Goal: Use online tool/utility: Utilize a website feature to perform a specific function

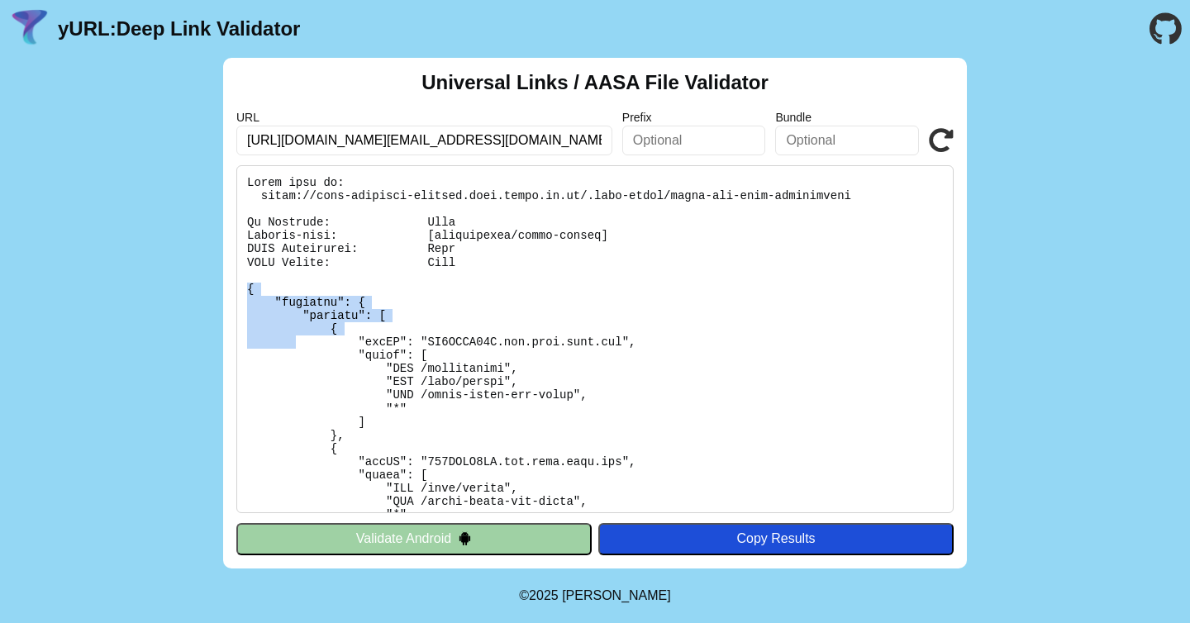
drag, startPoint x: 245, startPoint y: 288, endPoint x: 313, endPoint y: 373, distance: 108.8
click at [313, 373] on pre at bounding box center [594, 339] width 717 height 348
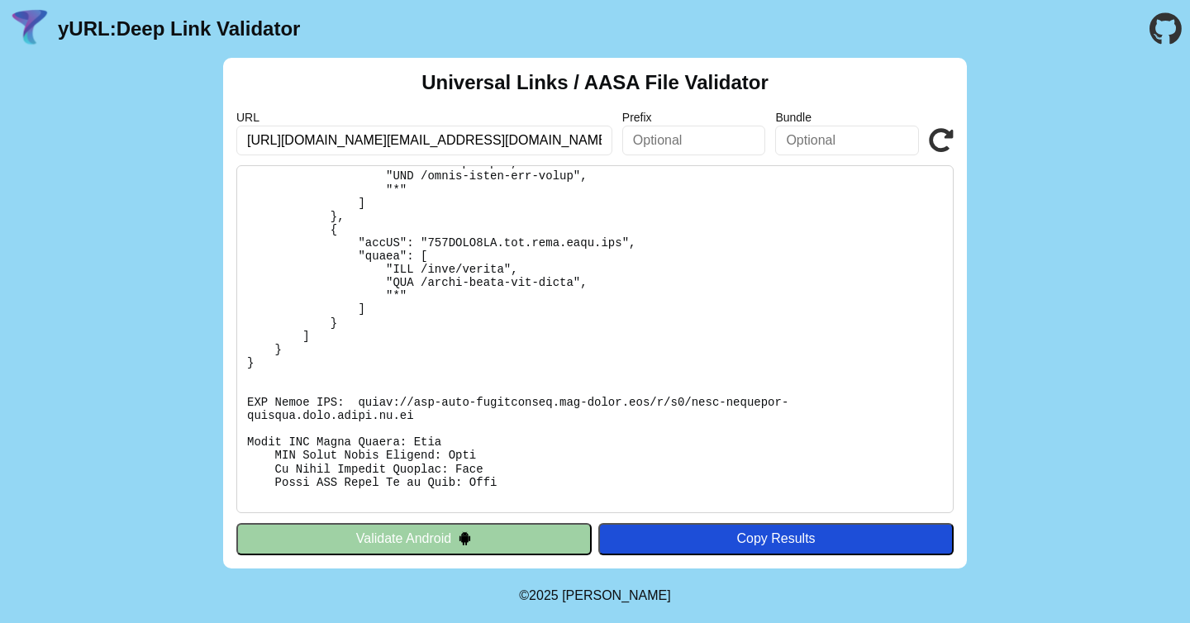
scroll to position [250, 0]
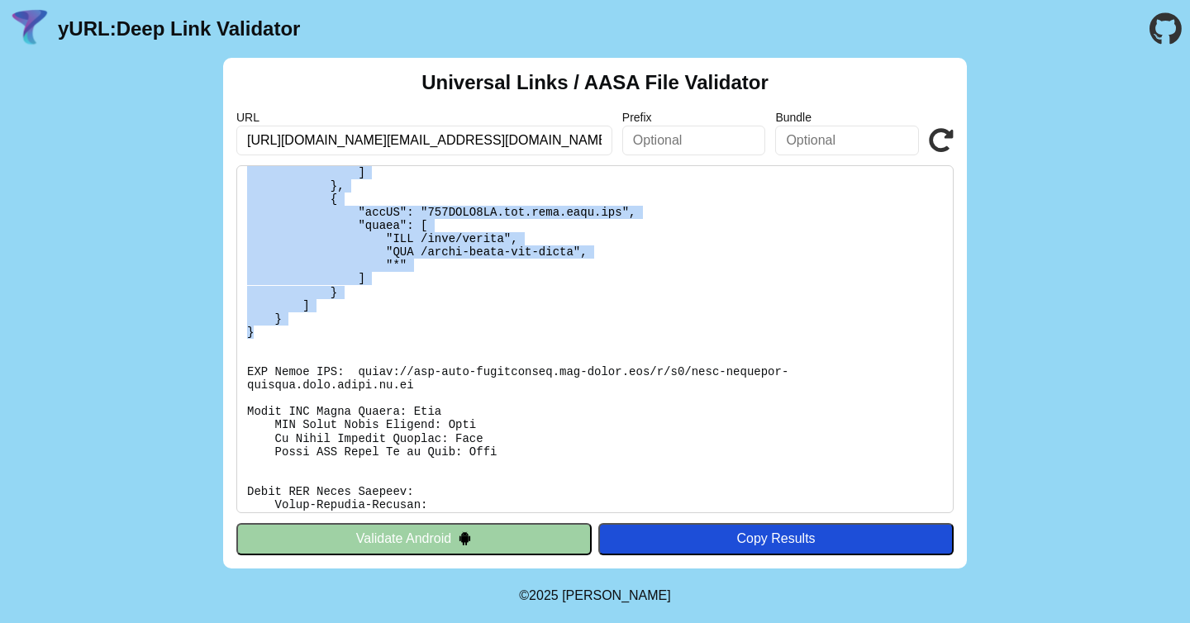
click at [285, 331] on pre at bounding box center [594, 339] width 717 height 348
copy pre "{ "applinks": { "details": [ { "appID": "PZ5SBMF74R.com.sera.ibid.dev", "paths"…"
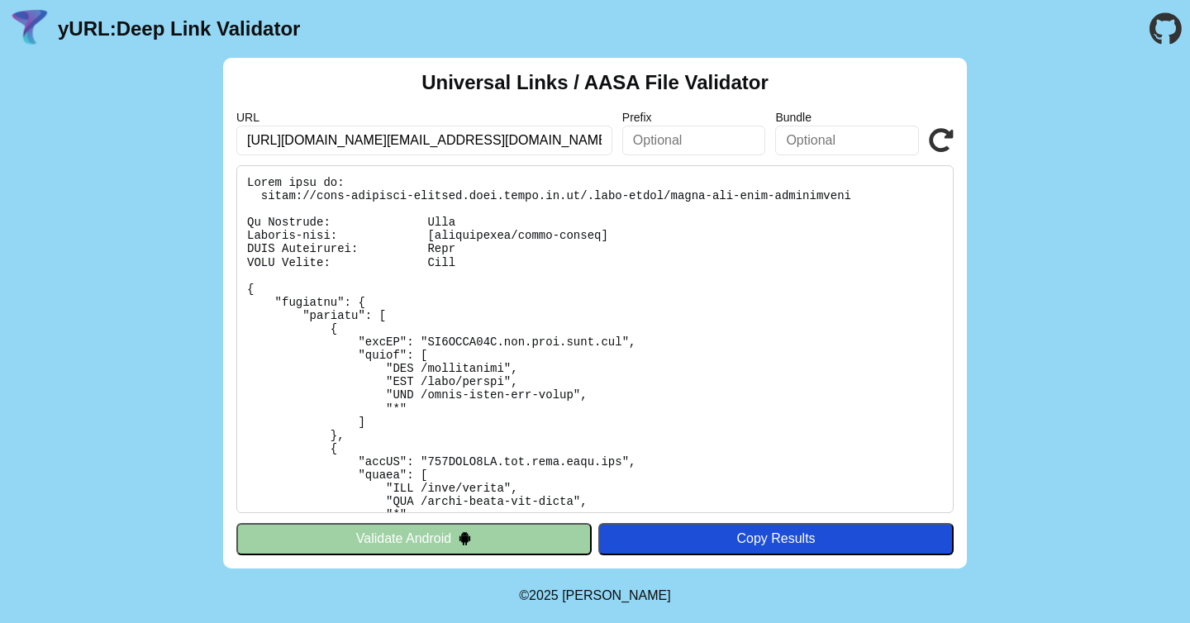
click at [388, 142] on input "https://ibid-frontend-charlie.ibid.astra.co.id/newpassword?time=1760326549&toke…" at bounding box center [424, 141] width 376 height 30
type input "https://ibid-frontend-staging.ibid.astra.co.id/newpassword?time=1760326549&toke…"
click button "Validate" at bounding box center [0, 0] width 0 height 0
click at [454, 141] on input "https://ibid-frontend-staging.ibid.astra.co.id/newpassword?time=1760326549&toke…" at bounding box center [424, 141] width 376 height 30
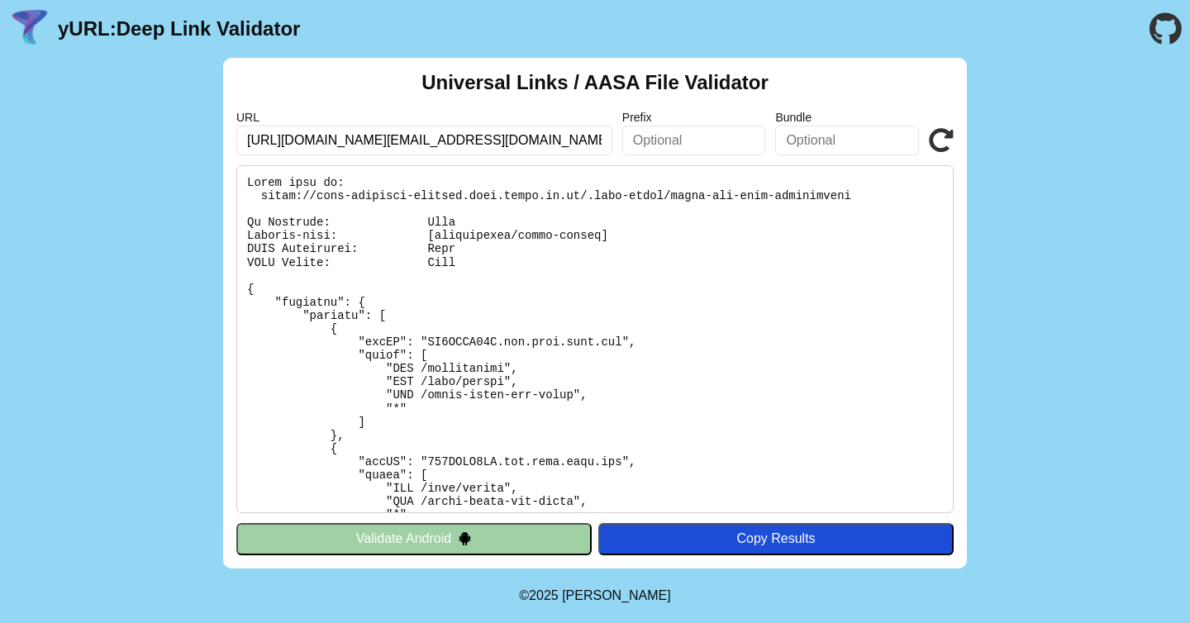
click at [454, 141] on input "https://ibid-frontend-staging.ibid.astra.co.id/newpassword?time=1760326549&toke…" at bounding box center [424, 141] width 376 height 30
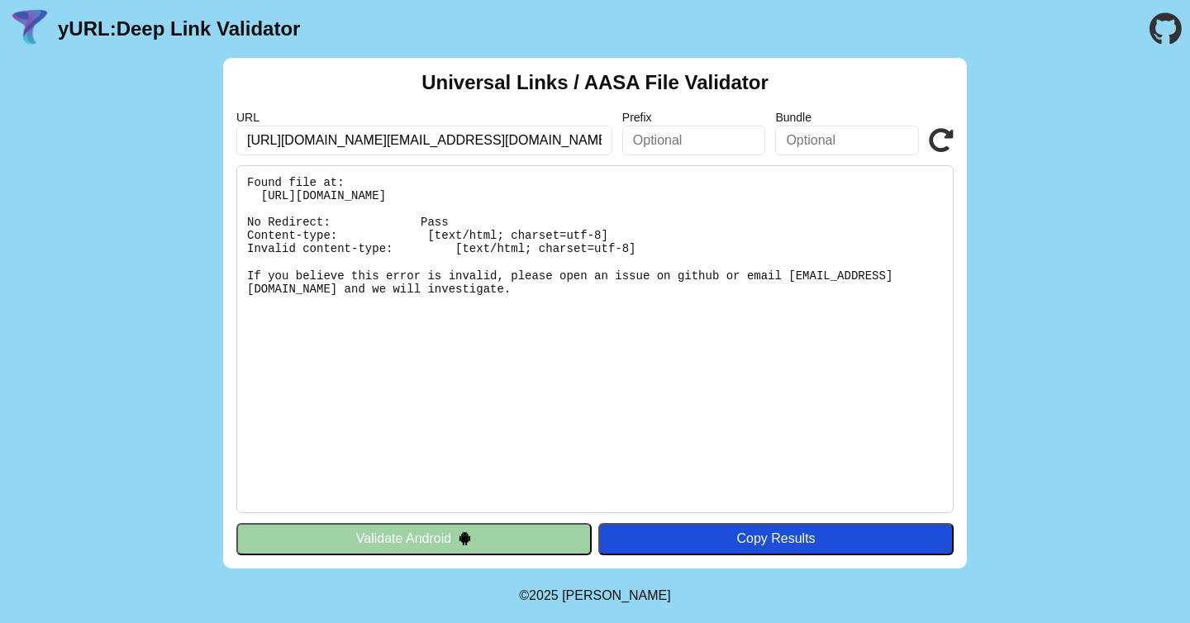
click at [497, 128] on input "https://ibid-frontend-staging.ibid.astra.co.id/newpassword?time=1760326549&toke…" at bounding box center [424, 141] width 376 height 30
drag, startPoint x: 499, startPoint y: 144, endPoint x: 692, endPoint y: 155, distance: 192.9
click at [692, 155] on div "Universal Links / AASA File Validator URL https://ibid-frontend-staging.ibid.as…" at bounding box center [595, 313] width 744 height 511
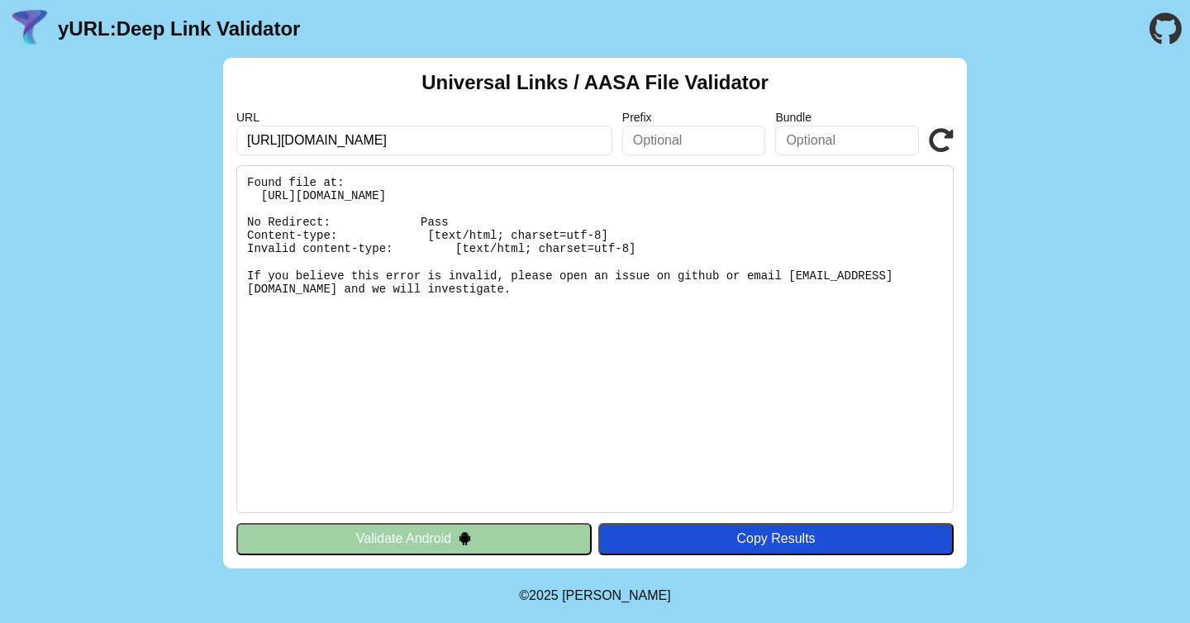
type input "https://ibid-frontend-staging.ibid.astra.co.id/"
click button "Validate" at bounding box center [0, 0] width 0 height 0
click at [402, 141] on input "[URL][DOMAIN_NAME]" at bounding box center [424, 141] width 376 height 30
type input "https://ibid-frontend-charlie.ibid.astra.co.id/"
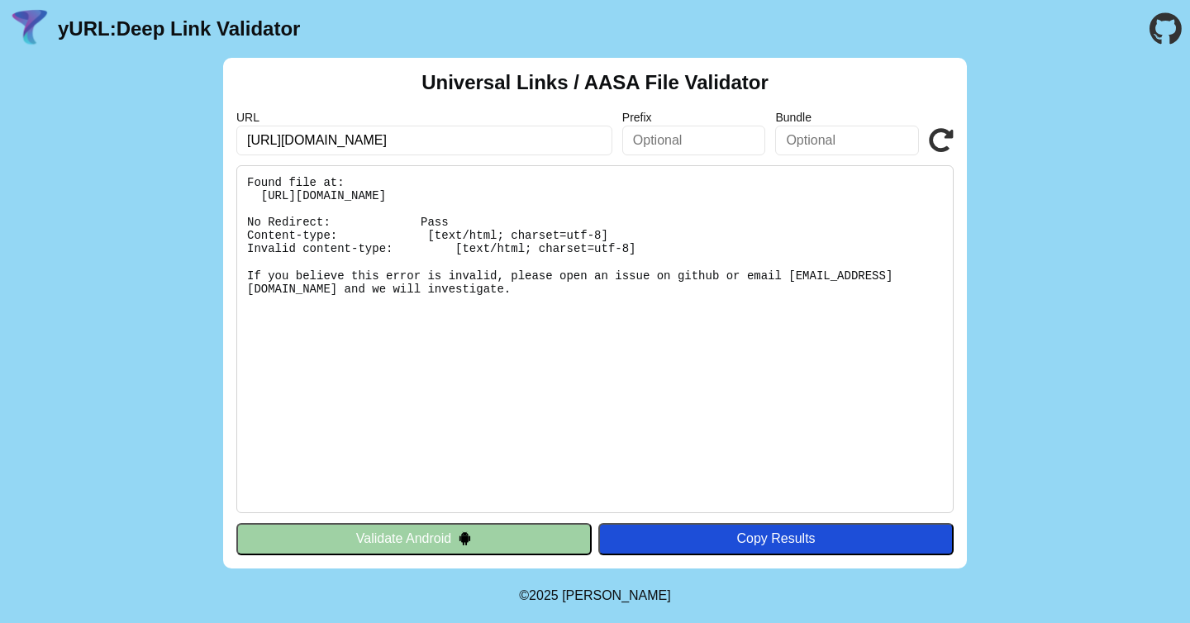
click button "Validate" at bounding box center [0, 0] width 0 height 0
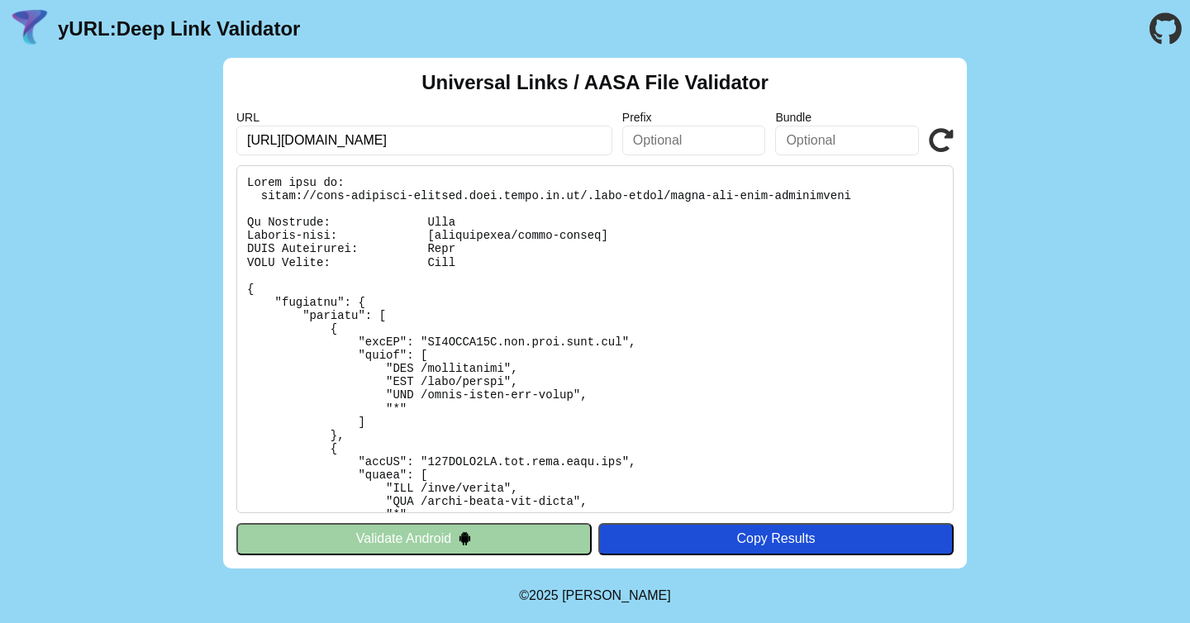
click at [378, 140] on input "https://ibid-frontend-charlie.ibid.astra.co.id/" at bounding box center [424, 141] width 376 height 30
type input "https://ibid-frontend-staging.ibid.astra.co.id/"
click button "Validate" at bounding box center [0, 0] width 0 height 0
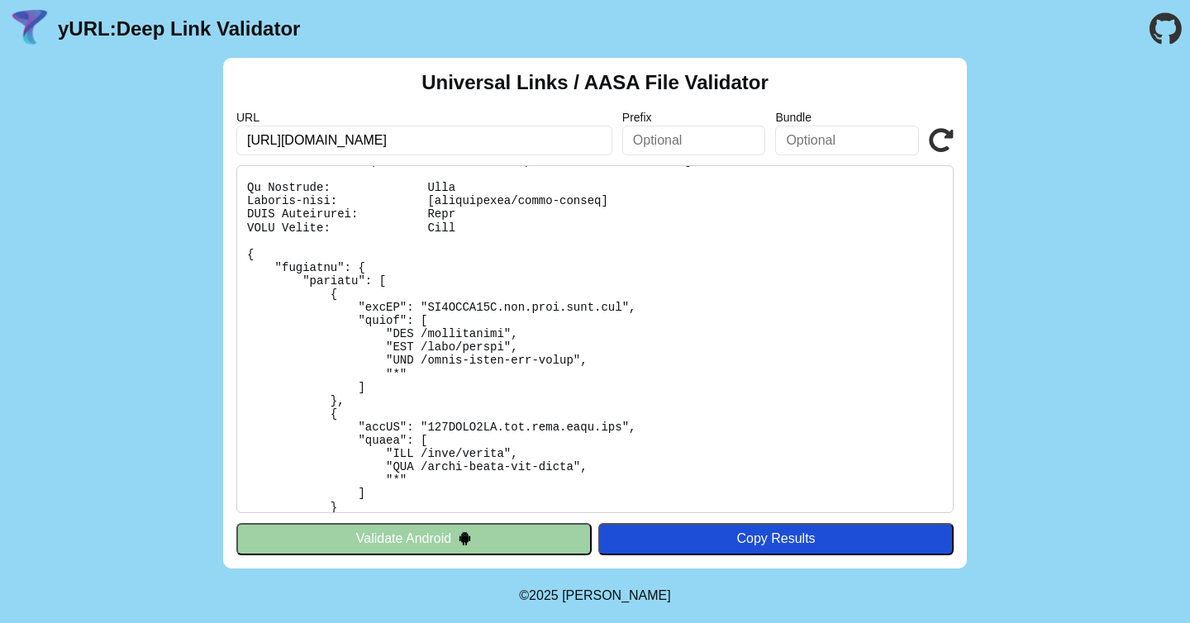
scroll to position [36, 0]
